Goal: Navigation & Orientation: Find specific page/section

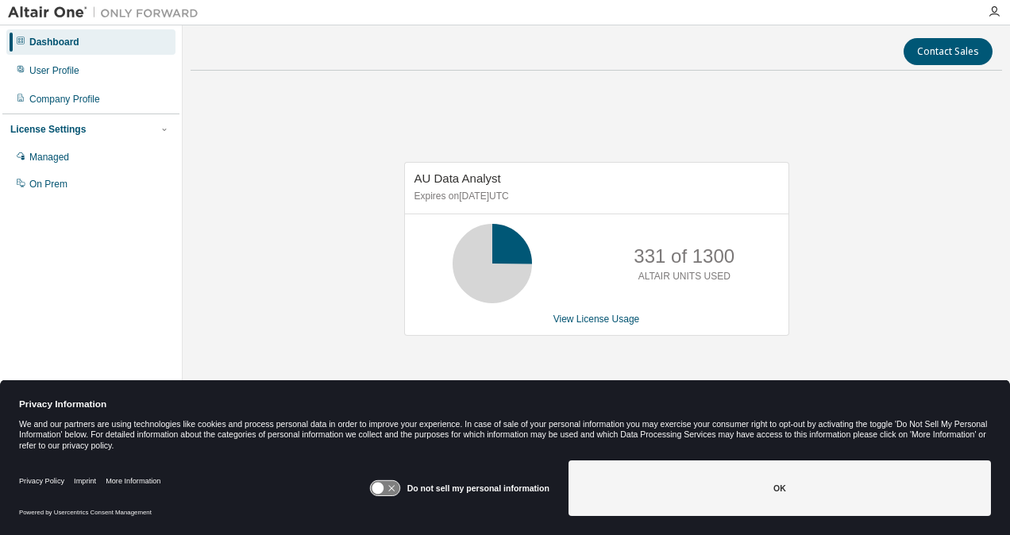
click at [487, 265] on icon at bounding box center [492, 264] width 40 height 40
click at [496, 246] on icon at bounding box center [492, 264] width 40 height 40
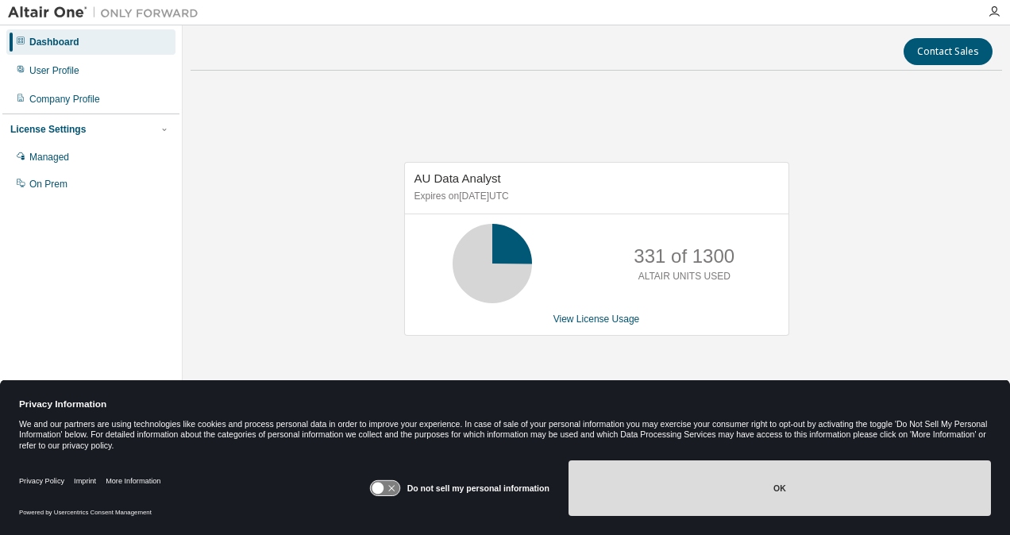
click at [765, 475] on button "OK" at bounding box center [779, 488] width 422 height 56
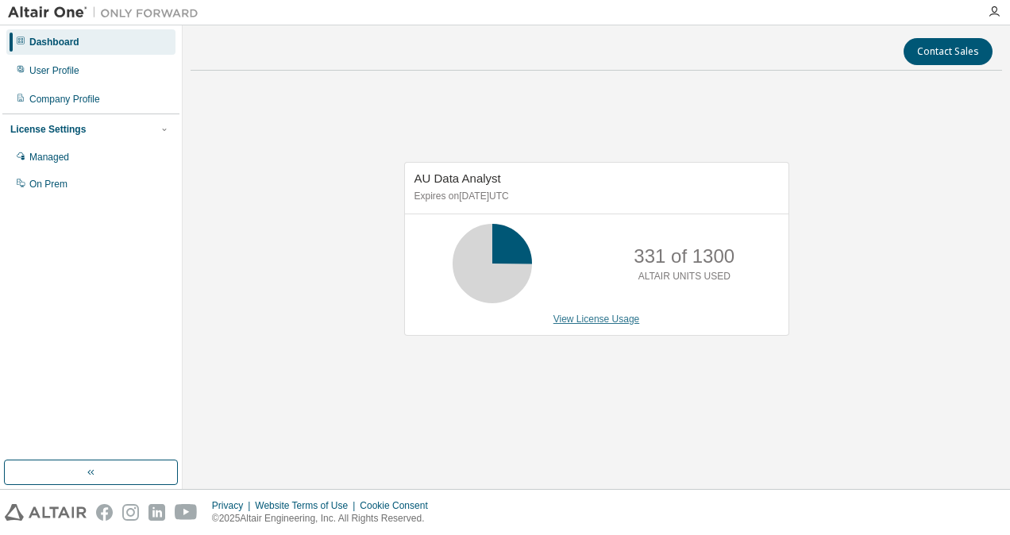
click at [588, 314] on link "View License Usage" at bounding box center [596, 319] width 87 height 11
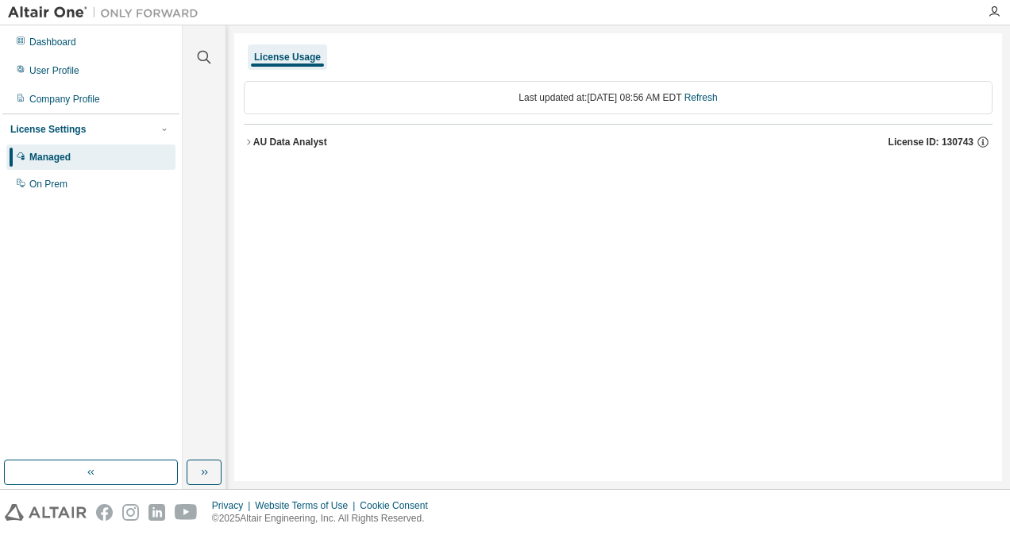
click at [249, 136] on button "AU Data Analyst License ID: 130743" at bounding box center [618, 142] width 749 height 35
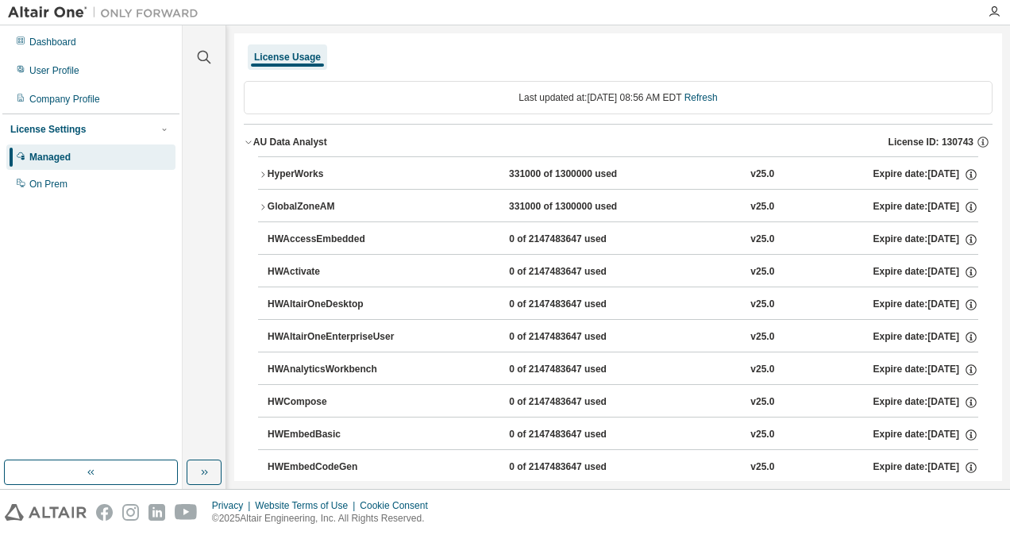
click at [265, 178] on button "HyperWorks 331000 of 1300000 used v25.0 Expire date: 2025-11-10" at bounding box center [618, 174] width 720 height 35
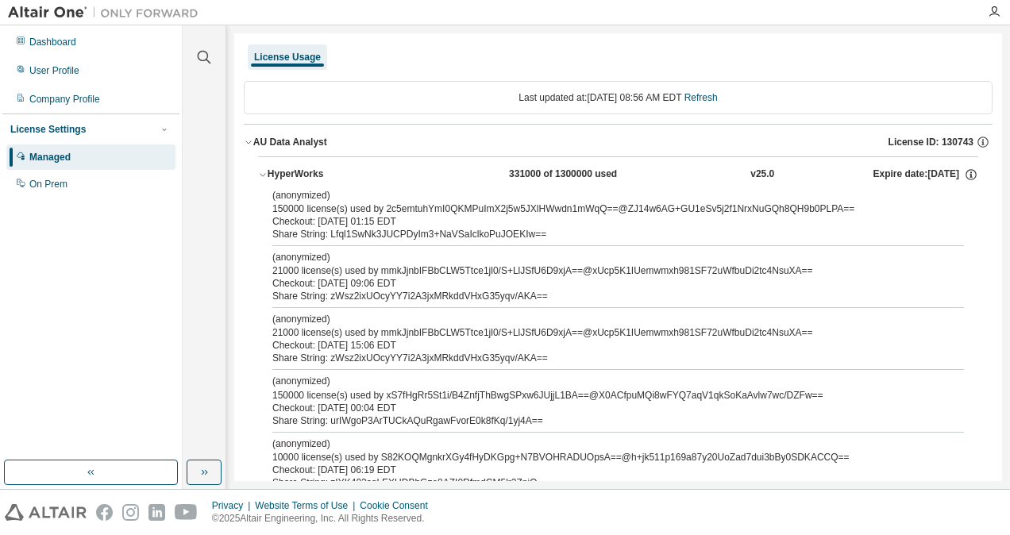
click at [265, 178] on button "HyperWorks 331000 of 1300000 used v25.0 Expire date: 2025-11-10" at bounding box center [618, 174] width 720 height 35
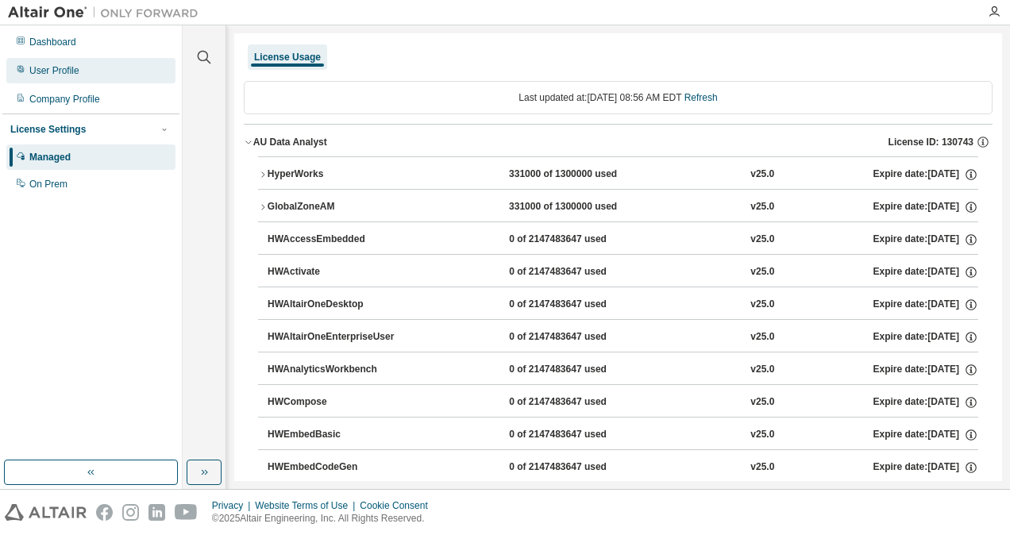
click at [91, 79] on div "User Profile" at bounding box center [90, 70] width 169 height 25
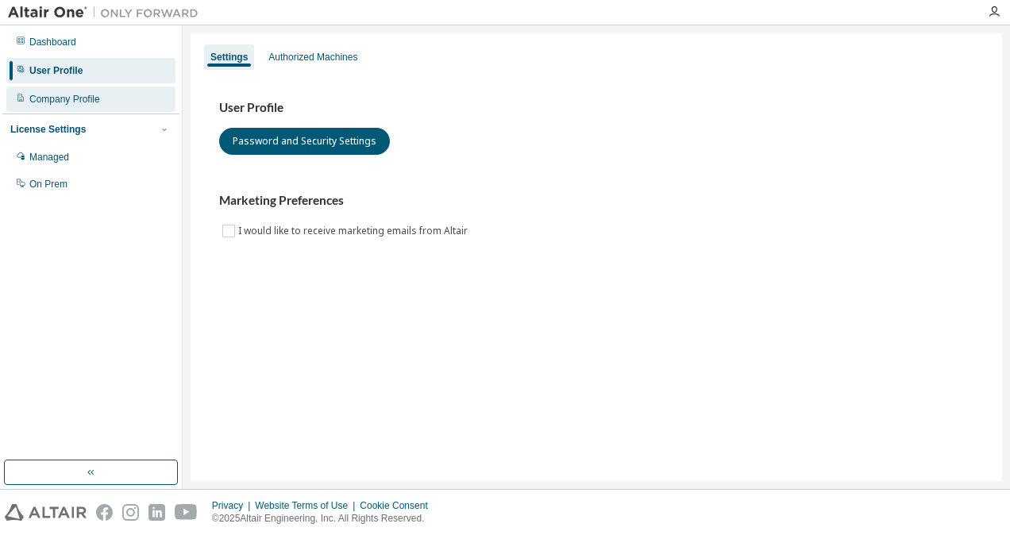
click at [106, 92] on div "Company Profile" at bounding box center [90, 99] width 169 height 25
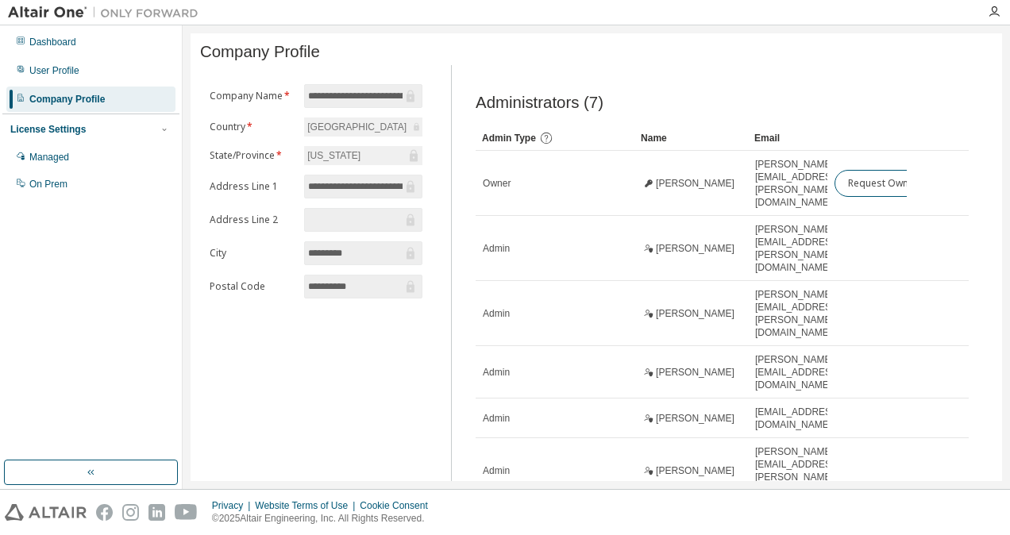
click at [718, 412] on div "50" at bounding box center [743, 408] width 127 height 19
click at [70, 81] on div "User Profile" at bounding box center [90, 70] width 169 height 25
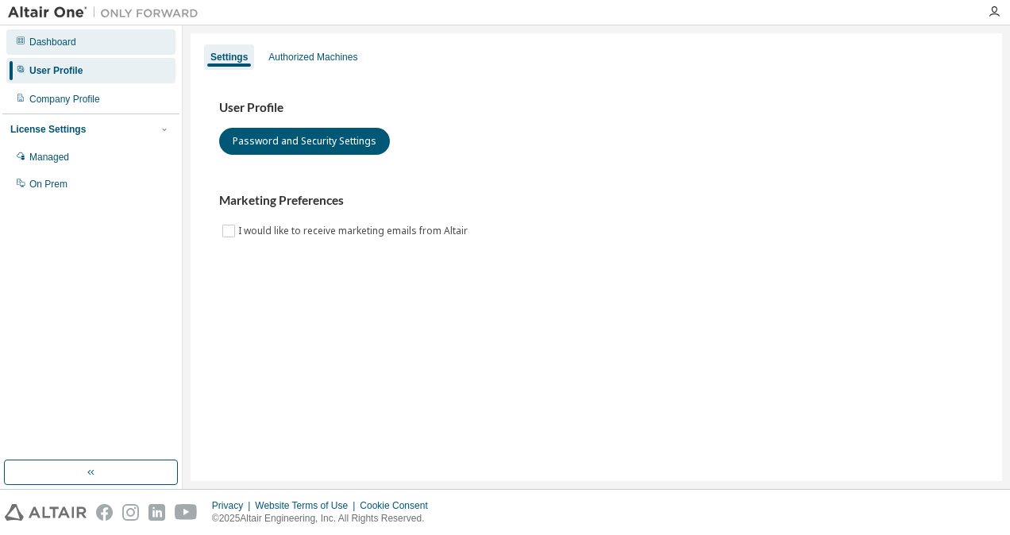
click at [92, 48] on div "Dashboard" at bounding box center [90, 41] width 169 height 25
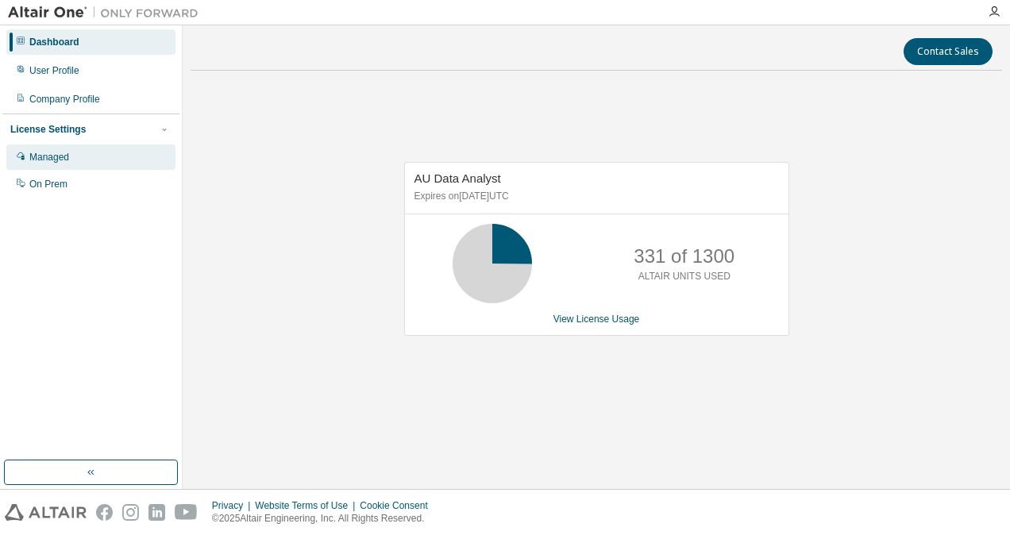
click at [86, 154] on div "Managed" at bounding box center [90, 156] width 169 height 25
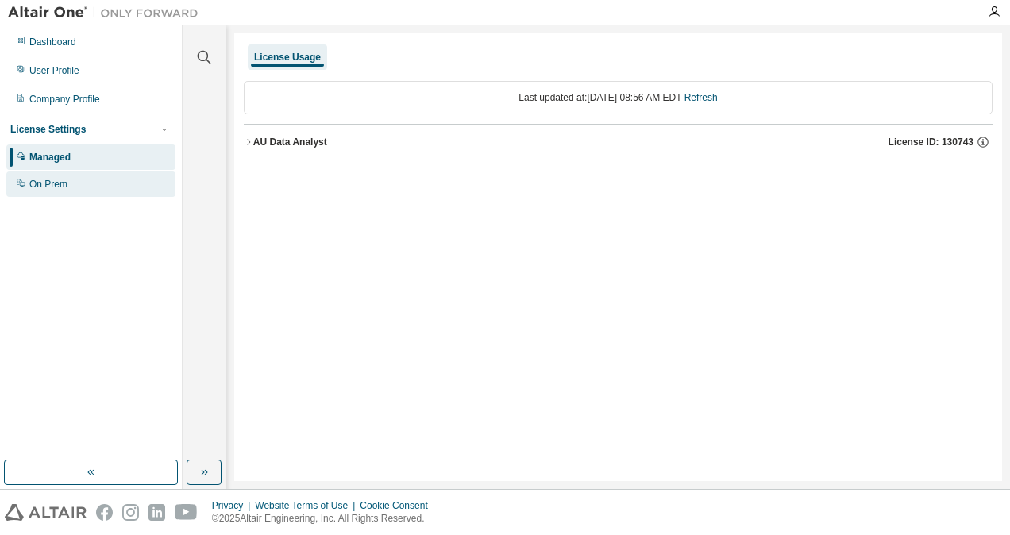
click at [91, 184] on div "On Prem" at bounding box center [90, 183] width 169 height 25
